Goal: Find specific page/section: Find specific page/section

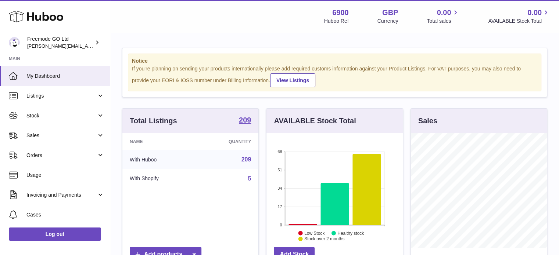
scroll to position [115, 136]
click at [49, 131] on link "Sales" at bounding box center [55, 136] width 110 height 20
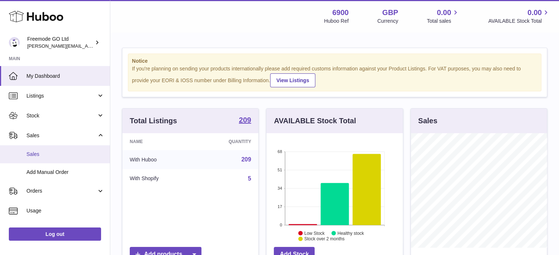
click at [61, 158] on link "Sales" at bounding box center [55, 155] width 110 height 18
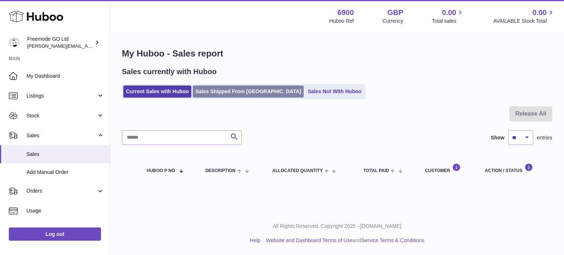
click at [202, 90] on link "Sales Shipped From [GEOGRAPHIC_DATA]" at bounding box center [248, 92] width 111 height 12
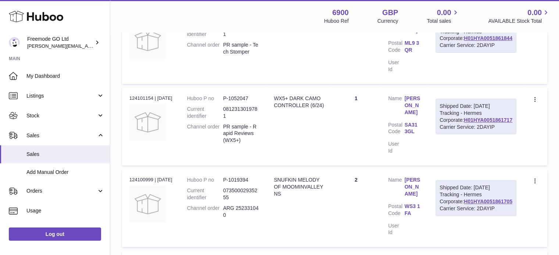
scroll to position [170, 0]
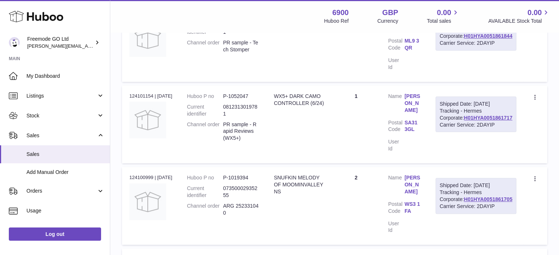
drag, startPoint x: 473, startPoint y: 135, endPoint x: 527, endPoint y: 140, distance: 54.7
click at [527, 140] on td "Create a ticket Duplicate Order" at bounding box center [536, 125] width 24 height 78
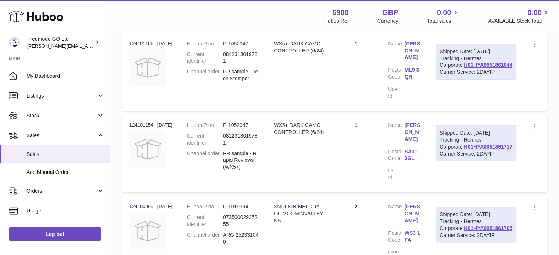
scroll to position [130, 0]
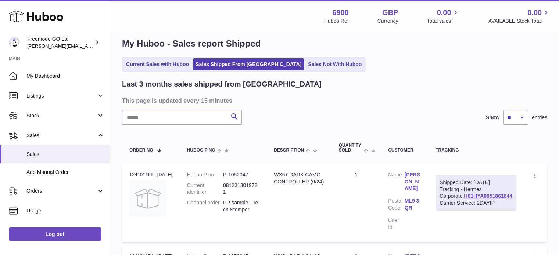
scroll to position [0, 0]
